Goal: Communication & Community: Participate in discussion

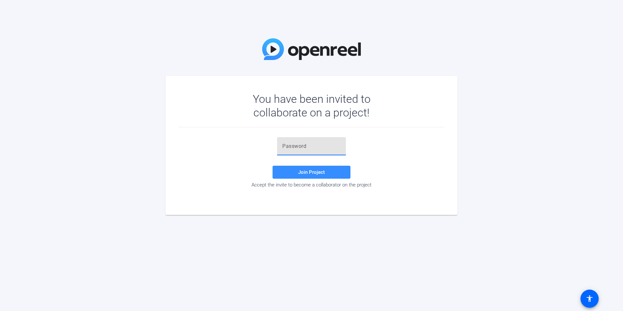
click at [290, 147] on input "text" at bounding box center [311, 146] width 58 height 8
type input "ce+TzV"
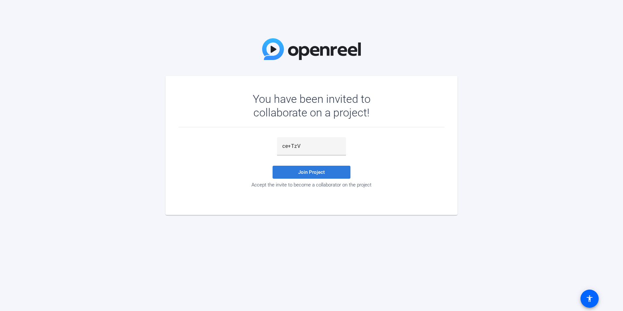
click at [307, 176] on span at bounding box center [311, 172] width 78 height 16
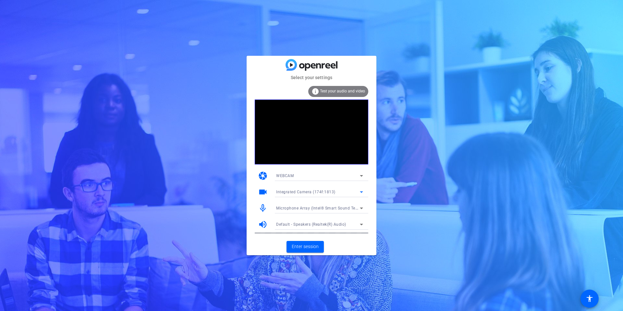
click at [362, 191] on icon at bounding box center [361, 192] width 8 height 8
click at [364, 191] on div at bounding box center [311, 155] width 623 height 311
click at [360, 191] on icon at bounding box center [361, 192] width 8 height 8
click at [353, 202] on mat-option "Integrated Camera (174f:1813)" at bounding box center [319, 205] width 97 height 10
click at [359, 177] on icon at bounding box center [361, 176] width 8 height 8
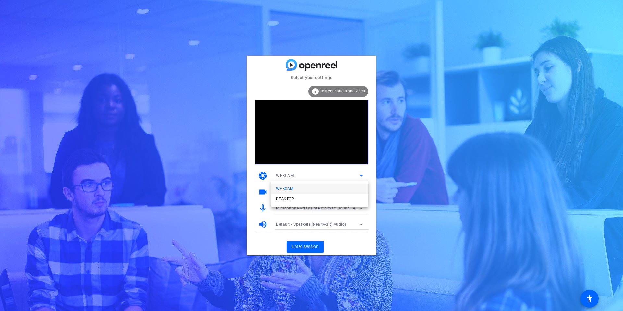
click at [355, 164] on div at bounding box center [311, 155] width 623 height 311
click at [360, 209] on icon at bounding box center [361, 208] width 8 height 8
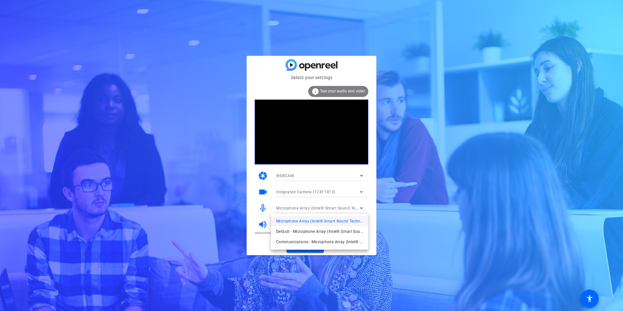
click at [366, 200] on div at bounding box center [311, 155] width 623 height 311
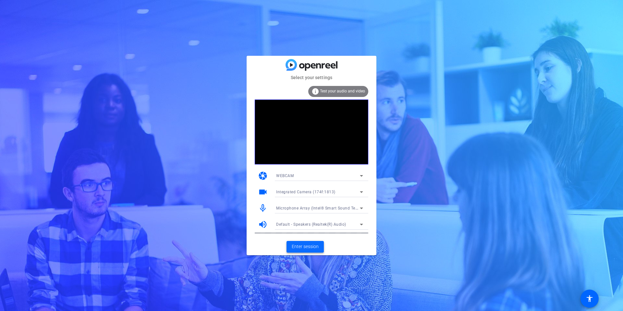
click at [317, 249] on span "Enter session" at bounding box center [305, 246] width 27 height 7
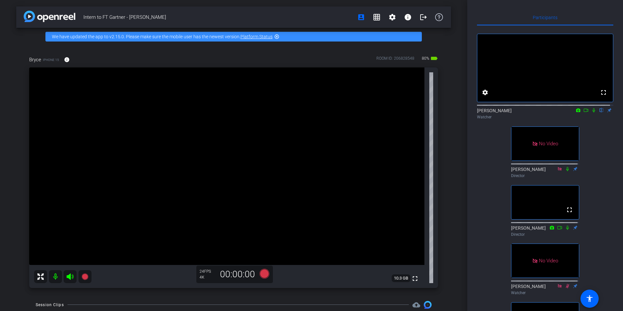
click at [575, 113] on icon at bounding box center [577, 110] width 5 height 5
click at [574, 117] on div at bounding box center [311, 155] width 623 height 311
drag, startPoint x: 574, startPoint y: 117, endPoint x: 594, endPoint y: 127, distance: 22.9
click at [594, 122] on div "[PERSON_NAME] flip Watcher" at bounding box center [545, 112] width 136 height 20
click at [489, 100] on span at bounding box center [485, 93] width 16 height 16
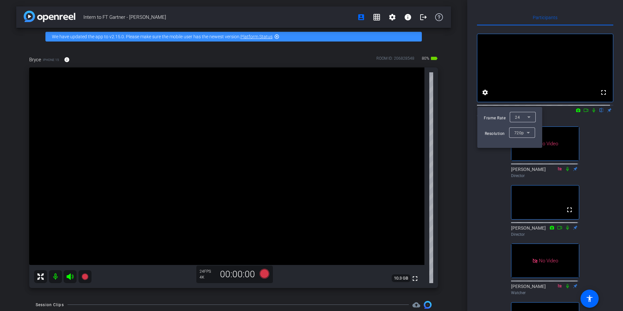
click at [589, 151] on div at bounding box center [311, 155] width 623 height 311
click at [576, 112] on icon at bounding box center [578, 110] width 4 height 4
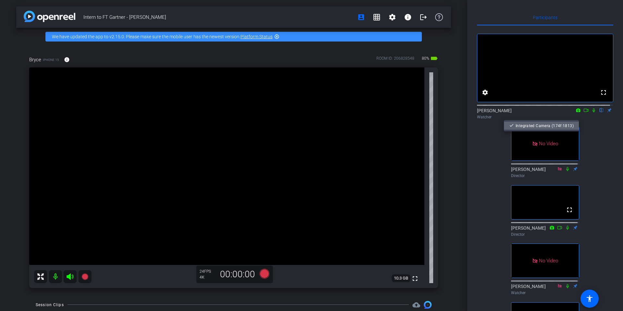
click at [567, 127] on span "Integrated Camera (174f:1813)" at bounding box center [544, 125] width 58 height 5
click at [576, 112] on icon at bounding box center [578, 110] width 4 height 4
click at [605, 133] on div at bounding box center [311, 155] width 623 height 311
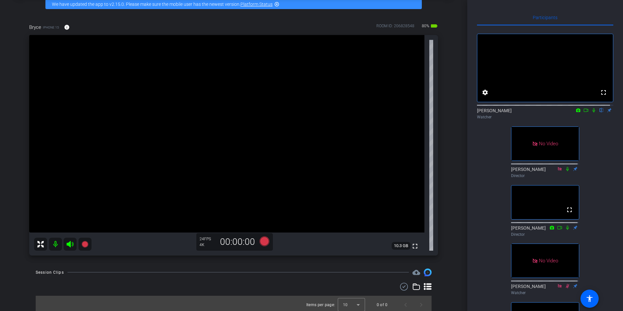
click at [592, 113] on icon at bounding box center [593, 110] width 3 height 4
click at [592, 113] on icon at bounding box center [594, 110] width 4 height 4
click at [592, 113] on icon at bounding box center [593, 110] width 3 height 4
click at [591, 113] on icon at bounding box center [593, 110] width 5 height 5
click at [592, 113] on icon at bounding box center [593, 110] width 3 height 4
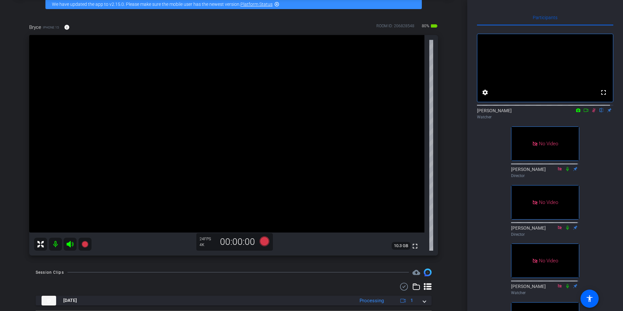
drag, startPoint x: 583, startPoint y: 115, endPoint x: 591, endPoint y: 123, distance: 11.5
click at [583, 113] on icon at bounding box center [585, 110] width 5 height 5
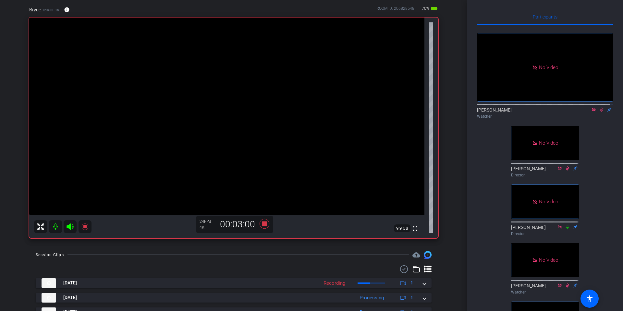
scroll to position [0, 0]
click at [600, 113] on icon at bounding box center [601, 110] width 5 height 5
click at [599, 113] on icon at bounding box center [601, 110] width 5 height 5
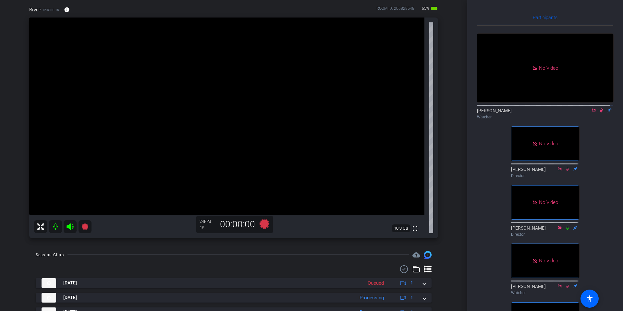
click at [600, 113] on icon at bounding box center [602, 110] width 4 height 4
click at [599, 113] on icon at bounding box center [601, 110] width 5 height 5
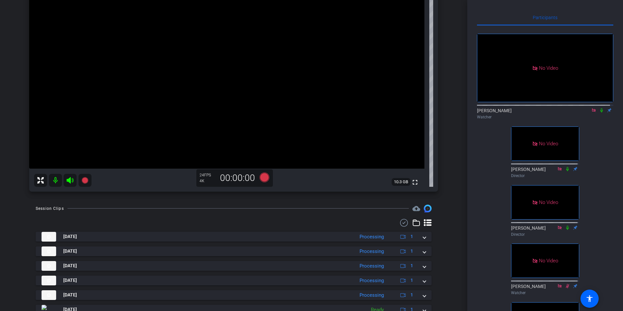
scroll to position [123, 0]
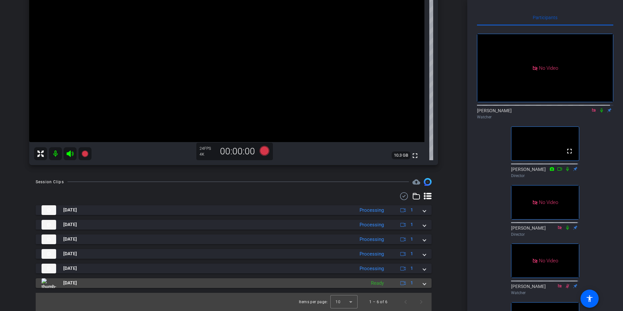
click at [110, 284] on mat-panel-title "[DATE]" at bounding box center [202, 283] width 321 height 10
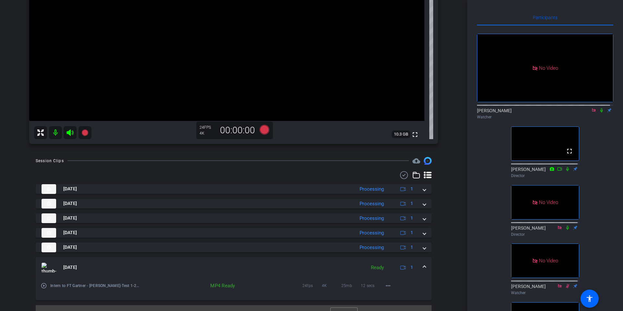
scroll to position [156, 0]
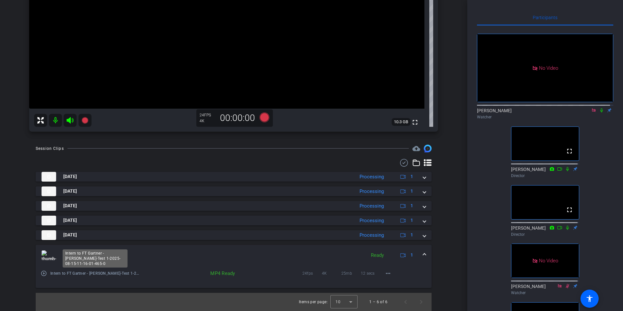
click at [98, 273] on span "Intern to FT Gartner - [PERSON_NAME]-Test 1-2025-08-15-11-16-01-465-0" at bounding box center [95, 273] width 90 height 6
click at [121, 271] on span "Intern to FT Gartner - [PERSON_NAME]-Test 1-2025-08-15-11-16-01-465-0" at bounding box center [95, 273] width 90 height 6
click at [400, 255] on icon at bounding box center [403, 255] width 6 height 6
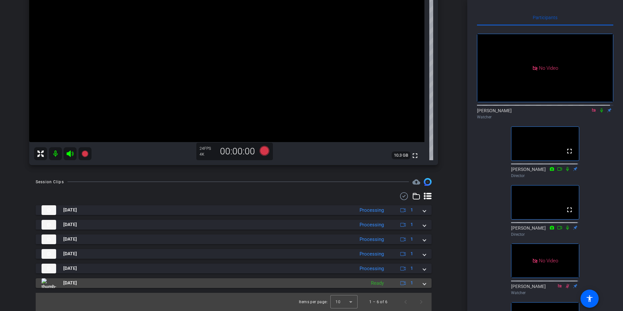
scroll to position [123, 0]
